Goal: Navigation & Orientation: Find specific page/section

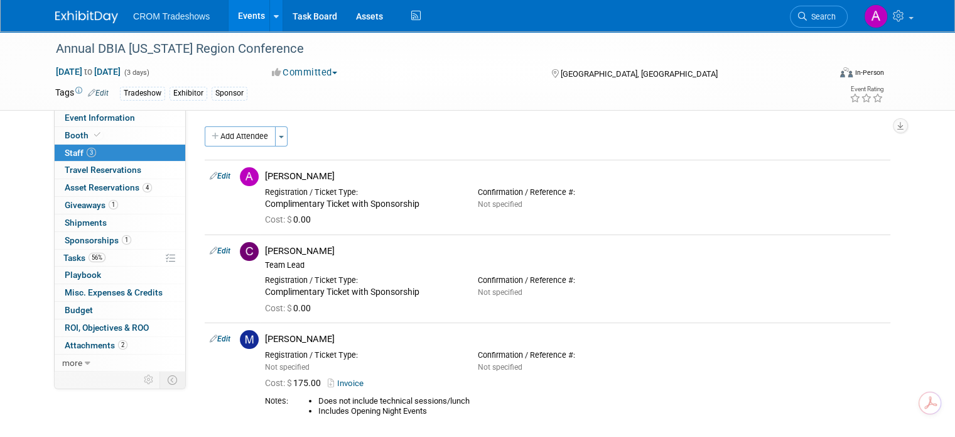
click at [244, 14] on link "Events" at bounding box center [252, 15] width 46 height 31
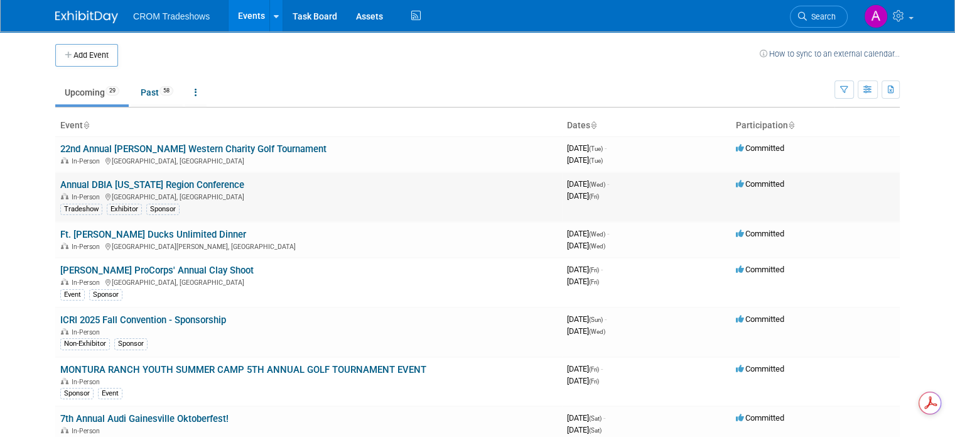
click at [126, 183] on link "Annual DBIA [US_STATE] Region Conference" at bounding box center [152, 184] width 184 height 11
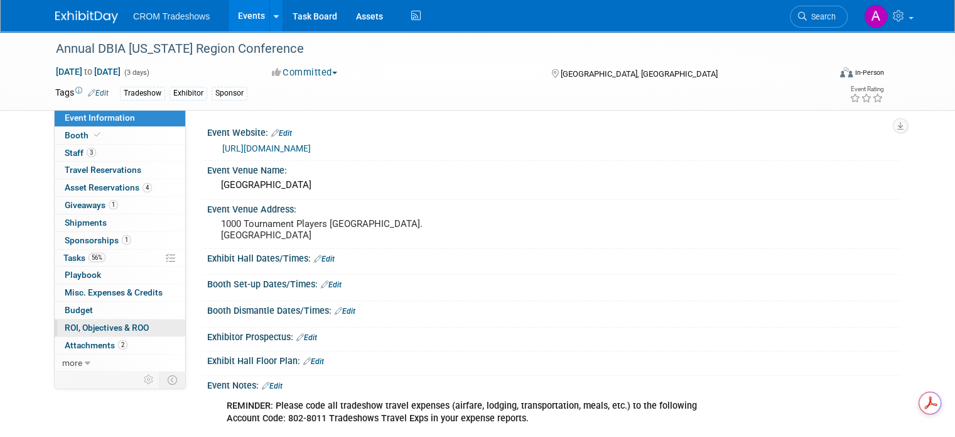
click at [114, 320] on link "0 ROI, Objectives & ROO 0" at bounding box center [120, 327] width 131 height 17
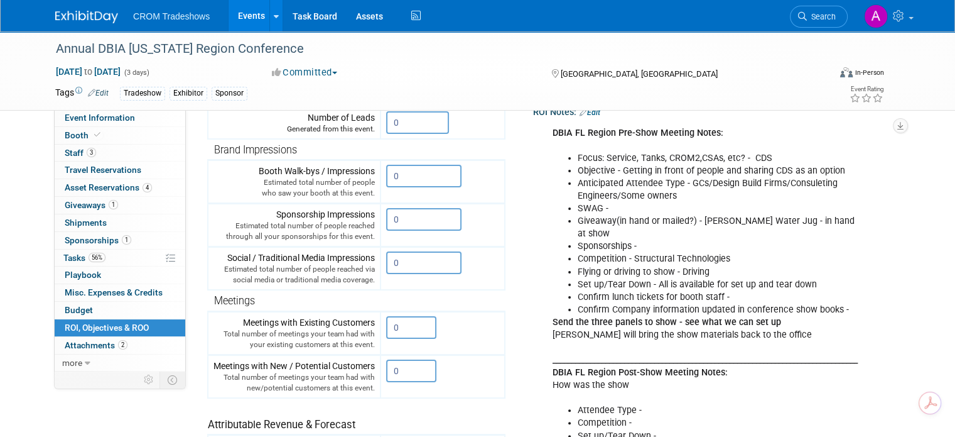
scroll to position [201, 0]
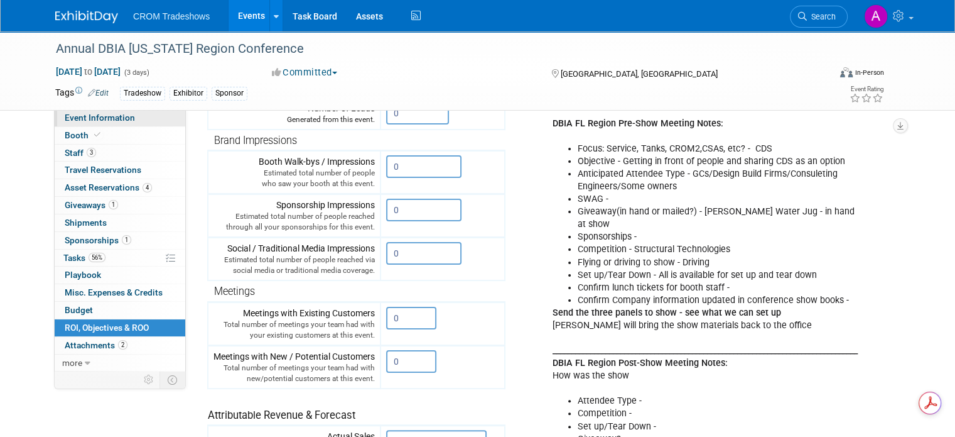
click at [70, 115] on span "Event Information" at bounding box center [100, 117] width 70 height 10
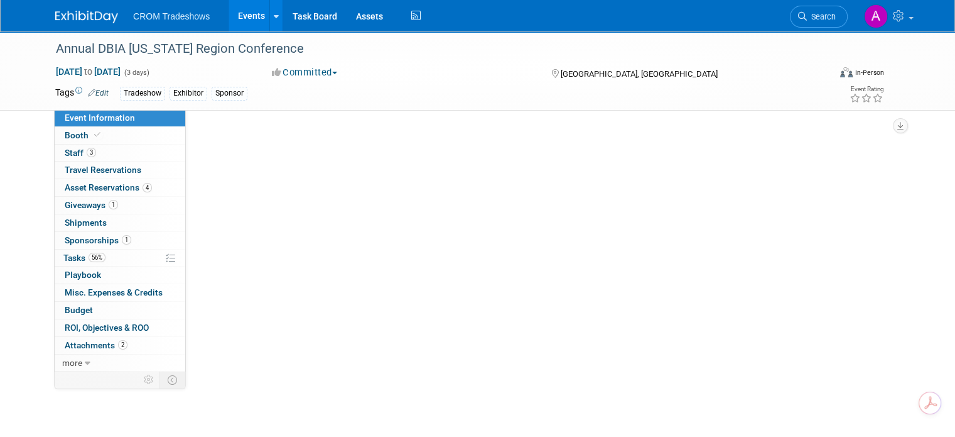
scroll to position [0, 0]
